Goal: Use online tool/utility: Utilize a website feature to perform a specific function

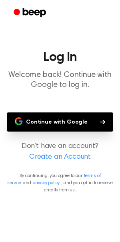
click at [57, 118] on button "Continue with Google" at bounding box center [60, 121] width 106 height 19
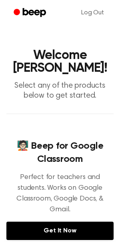
scroll to position [3, 0]
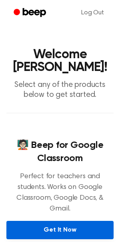
click at [43, 221] on link "Get It Now" at bounding box center [59, 230] width 107 height 18
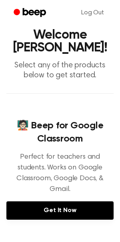
scroll to position [0, 0]
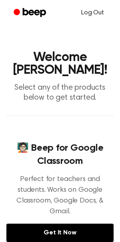
click at [101, 15] on link "Log Out" at bounding box center [92, 12] width 39 height 19
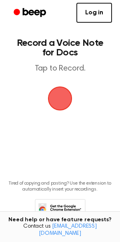
click at [63, 103] on span "button" at bounding box center [60, 98] width 22 height 22
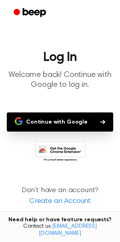
click at [82, 115] on button "Continue with Google" at bounding box center [60, 121] width 106 height 19
